Goal: Information Seeking & Learning: Learn about a topic

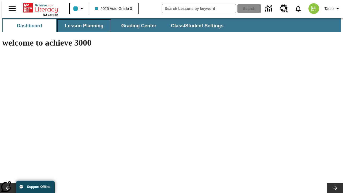
click at [82, 26] on span "Lesson Planning" at bounding box center [84, 26] width 39 height 6
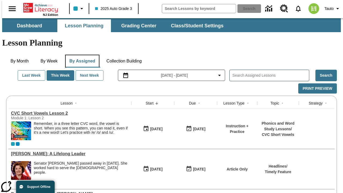
click at [81, 55] on button "By Assigned" at bounding box center [82, 61] width 34 height 13
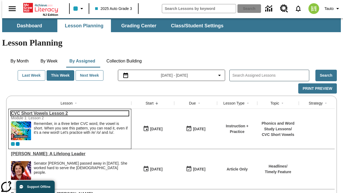
click at [67, 111] on link "CVC Short Vowels Lesson 2" at bounding box center [70, 113] width 118 height 5
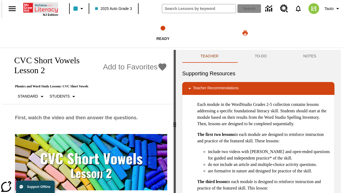
click at [39, 7] on icon "Home" at bounding box center [41, 7] width 36 height 11
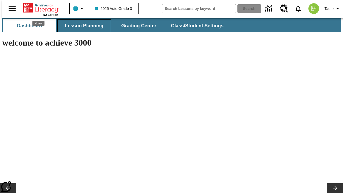
click at [82, 26] on span "Lesson Planning" at bounding box center [84, 26] width 39 height 6
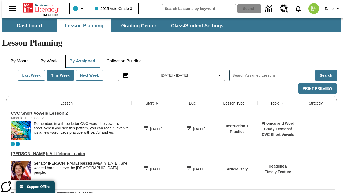
click at [81, 55] on button "By Assigned" at bounding box center [82, 61] width 34 height 13
